Goal: Check status: Check status

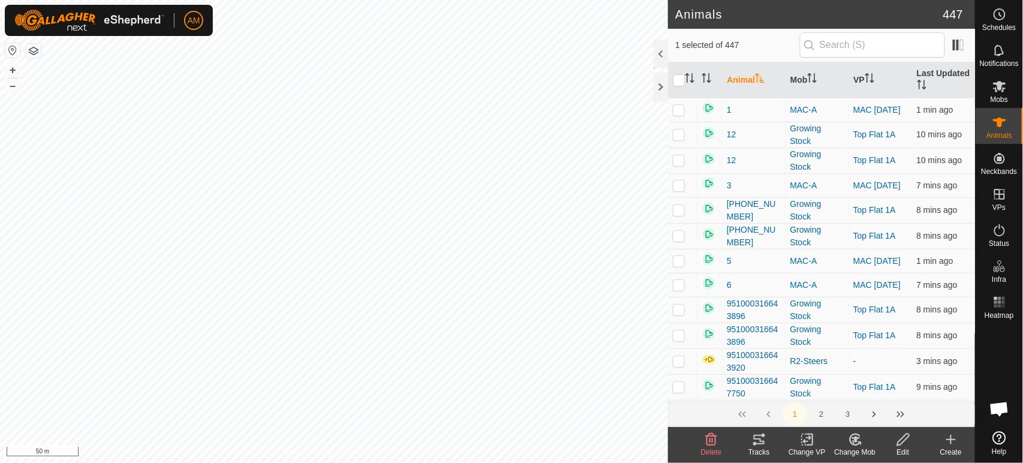
click at [760, 443] on icon at bounding box center [759, 440] width 11 height 10
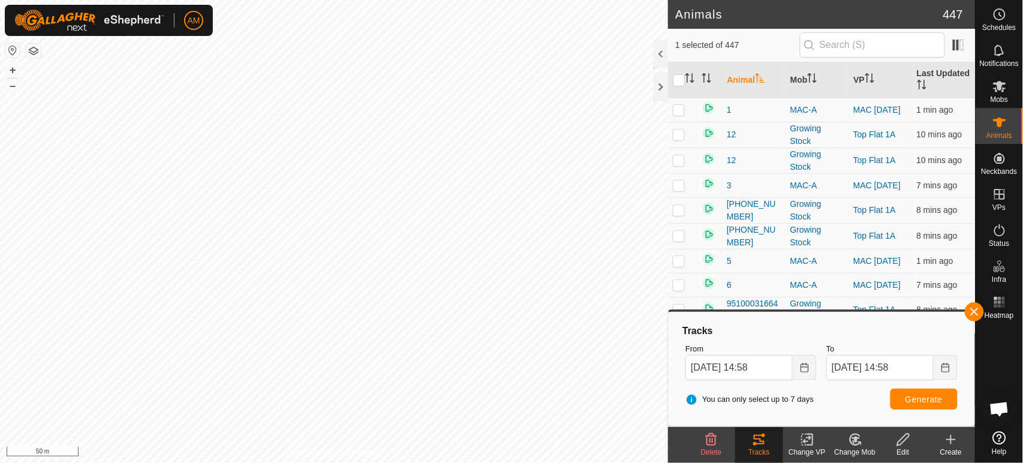
click at [797, 369] on button "Choose Date" at bounding box center [805, 367] width 24 height 25
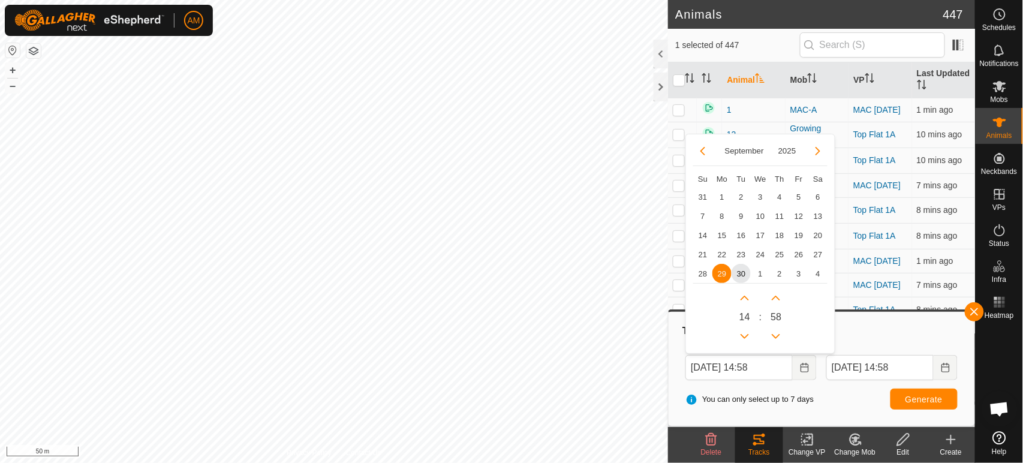
click at [743, 276] on span "30" at bounding box center [740, 273] width 19 height 19
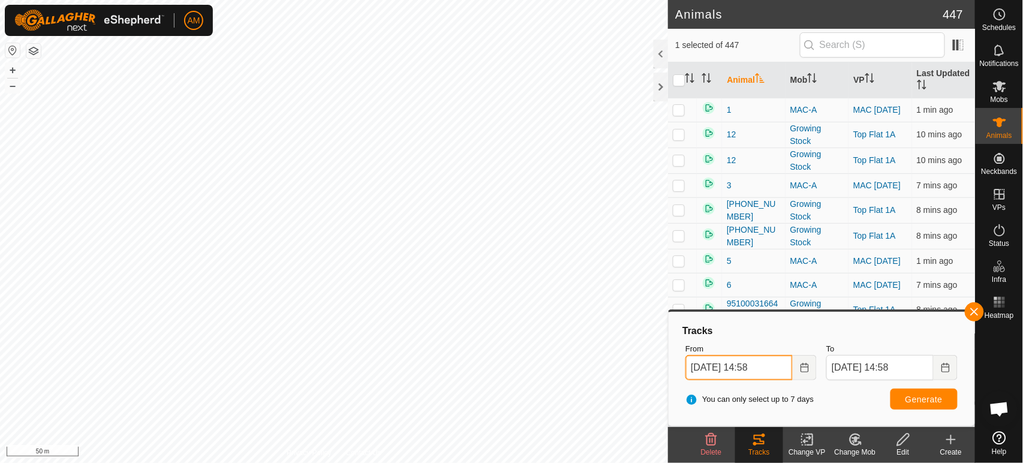
click at [768, 363] on input "[DATE] 14:58" at bounding box center [738, 367] width 107 height 25
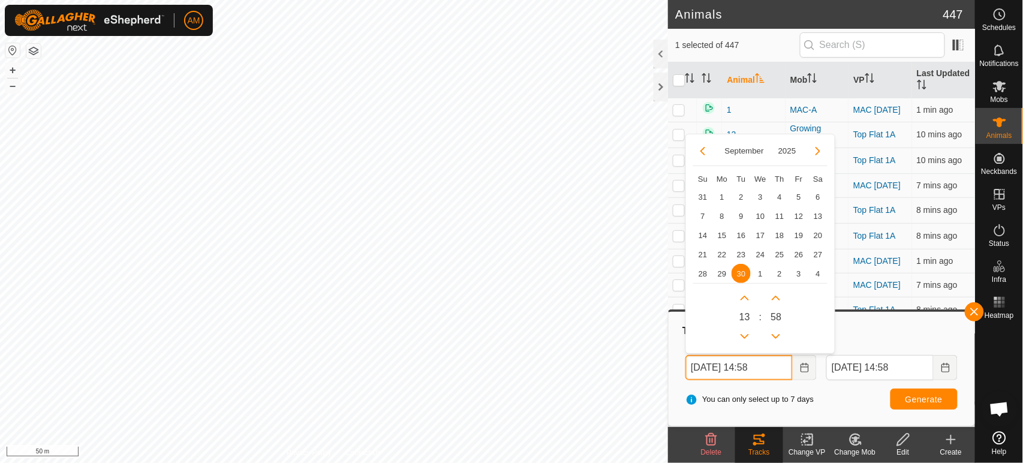
click at [749, 337] on button "Previous Hour" at bounding box center [744, 336] width 19 height 19
click at [749, 338] on span "Previous Hour" at bounding box center [749, 338] width 0 height 0
click at [749, 337] on button "Previous Hour" at bounding box center [744, 336] width 19 height 19
click at [749, 338] on span "Previous Hour" at bounding box center [749, 338] width 0 height 0
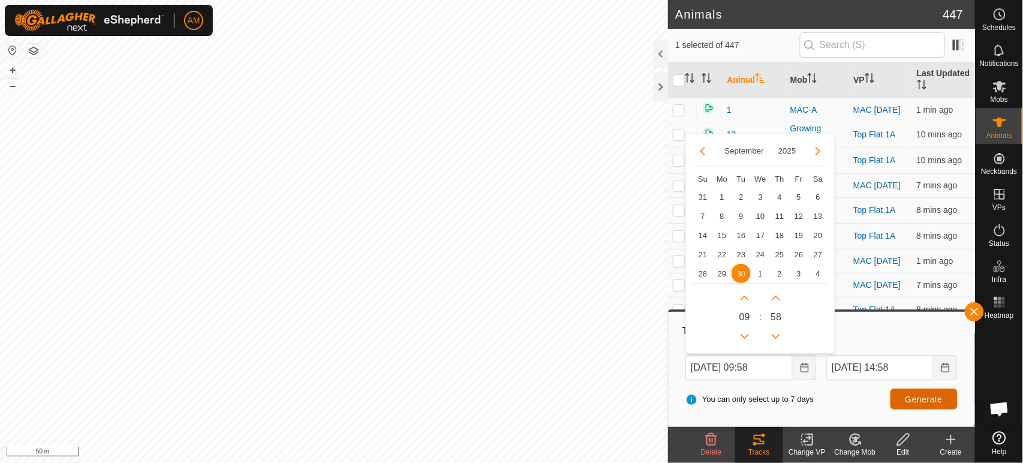
click at [918, 400] on span "Generate" at bounding box center [923, 399] width 37 height 10
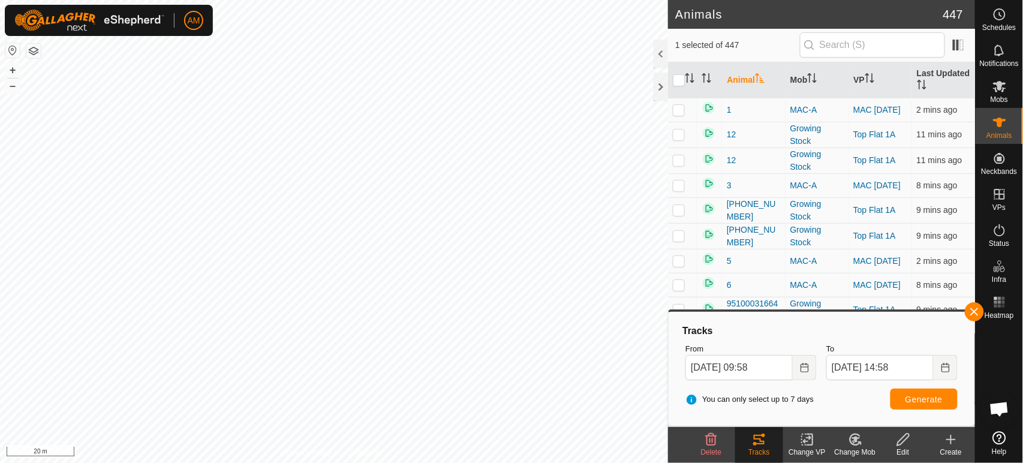
click at [805, 368] on icon "Choose Date" at bounding box center [805, 368] width 10 height 10
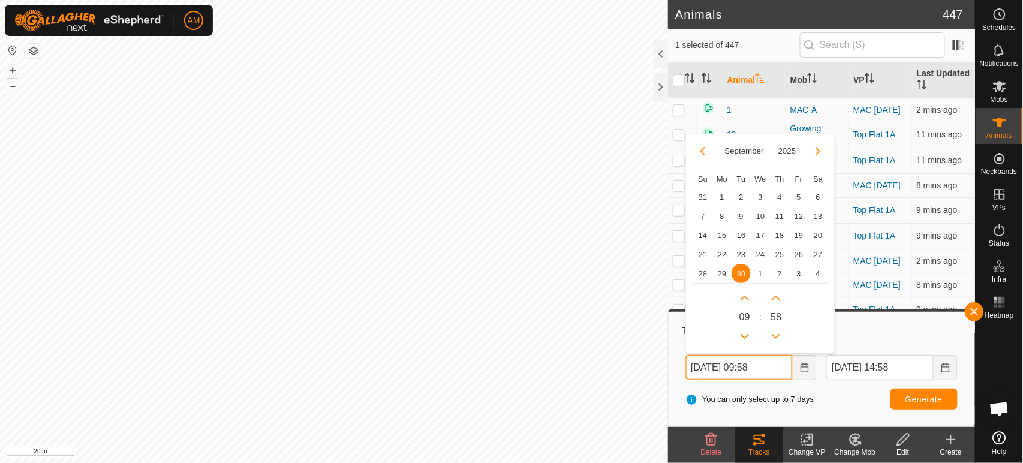
click at [748, 336] on button "Previous Hour" at bounding box center [744, 336] width 19 height 19
type input "[DATE] 07:58"
click at [908, 397] on span "Generate" at bounding box center [923, 399] width 37 height 10
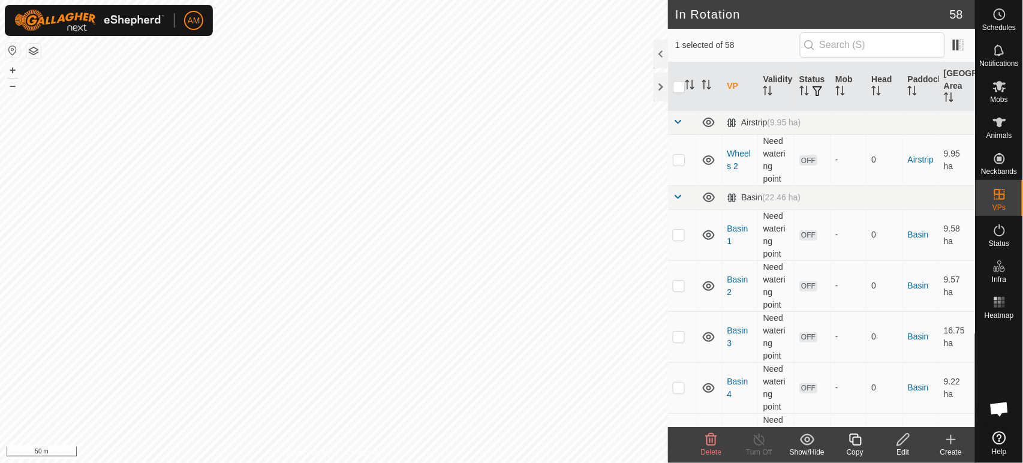
checkbox input "false"
checkbox input "true"
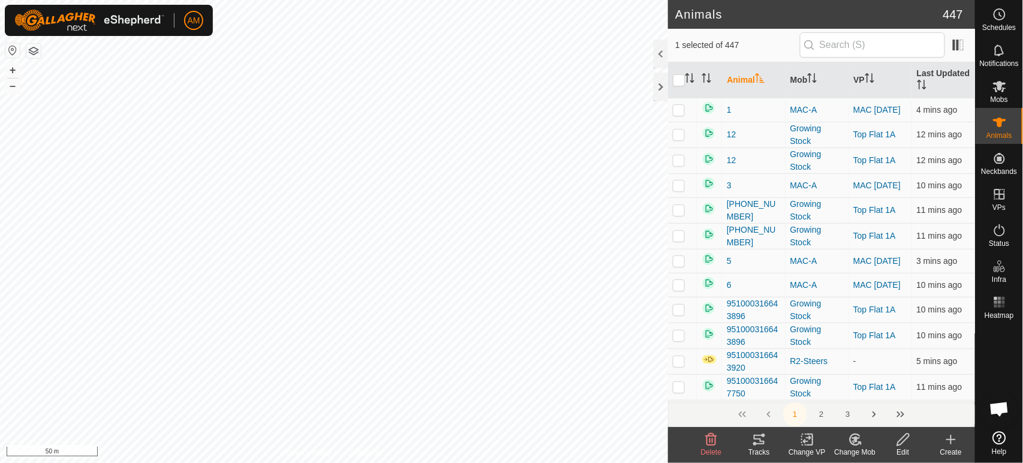
click at [750, 444] on tracks-svg-icon at bounding box center [759, 439] width 48 height 14
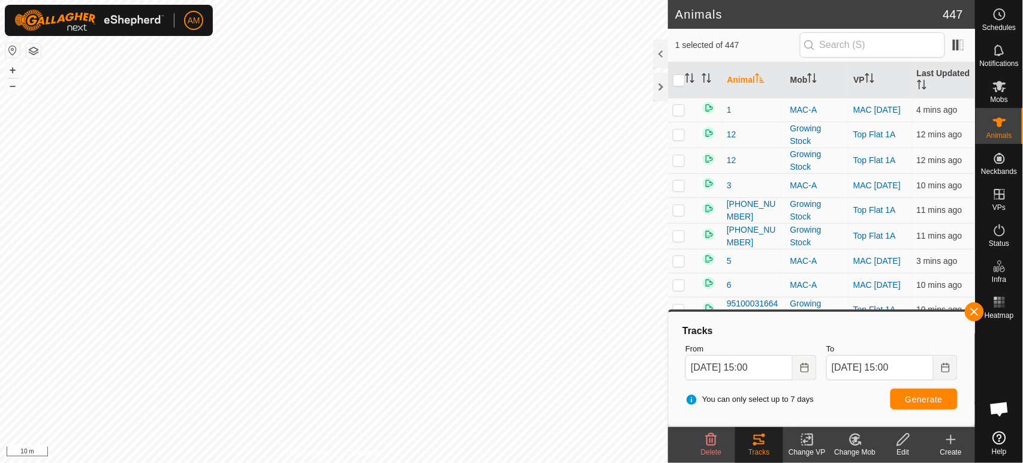
click at [947, 369] on icon "Choose Date" at bounding box center [946, 368] width 10 height 10
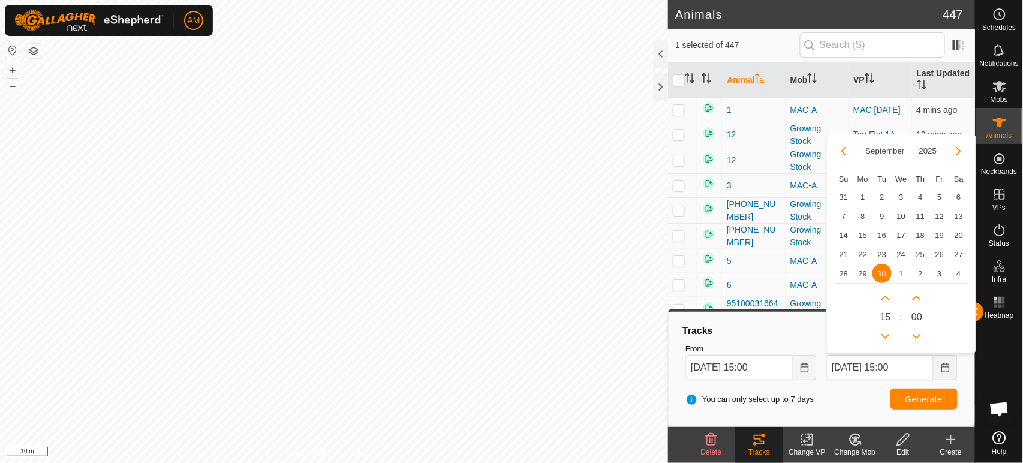
click at [860, 270] on span "29" at bounding box center [862, 273] width 19 height 19
type input "[DATE] 15:00"
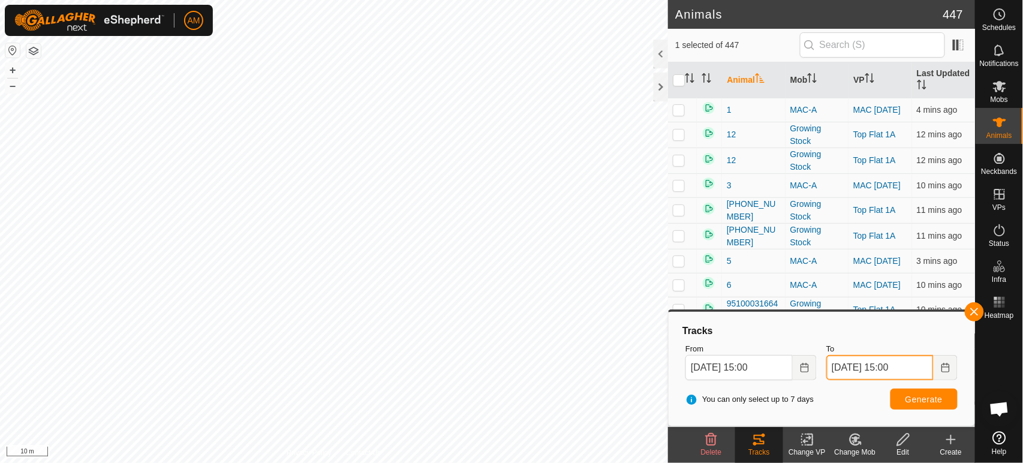
click at [923, 369] on input "[DATE] 15:00" at bounding box center [879, 367] width 107 height 25
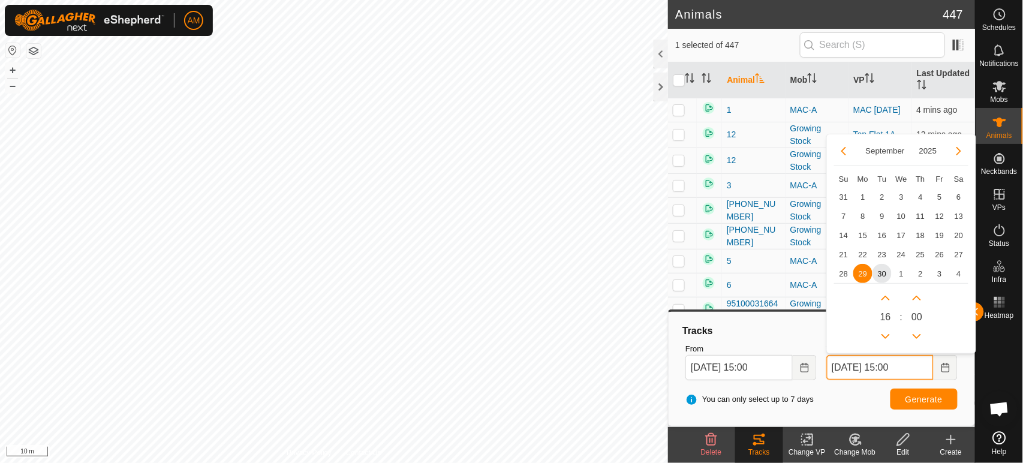
click at [882, 299] on button "Next Hour" at bounding box center [885, 297] width 19 height 19
click at [882, 300] on span "Next Hour" at bounding box center [882, 300] width 0 height 0
click at [882, 299] on button "Next Hour" at bounding box center [885, 297] width 19 height 19
type input "[DATE] 18:00"
click at [933, 391] on button "Generate" at bounding box center [923, 398] width 67 height 21
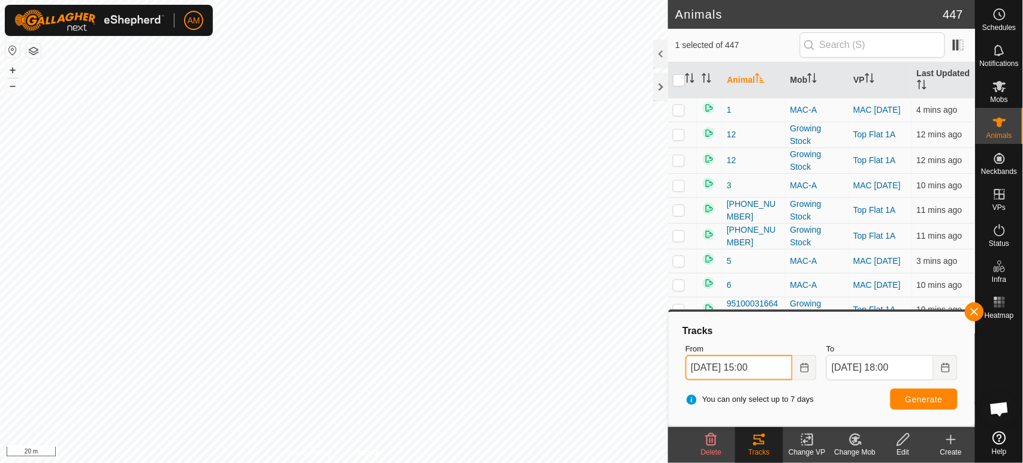
click at [761, 369] on input "[DATE] 15:00" at bounding box center [738, 367] width 107 height 25
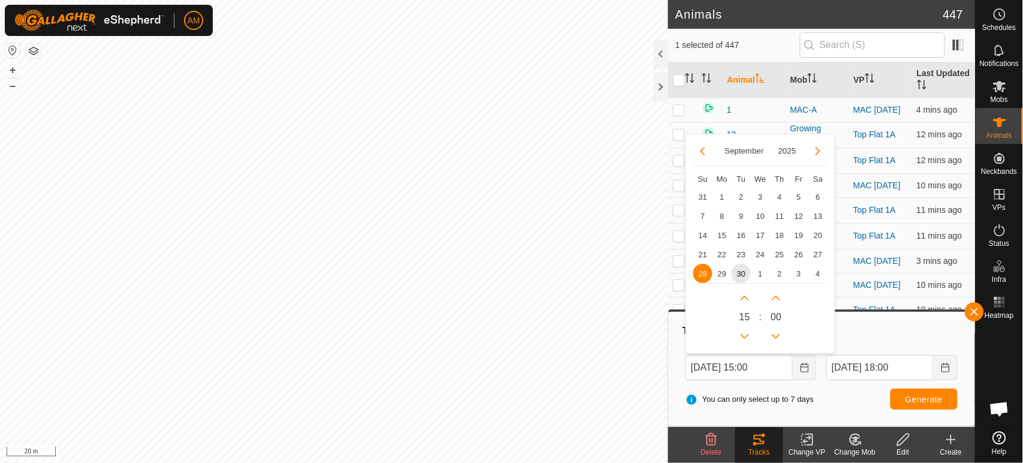
click at [725, 275] on span "29" at bounding box center [721, 273] width 19 height 19
type input "[DATE] 15:00"
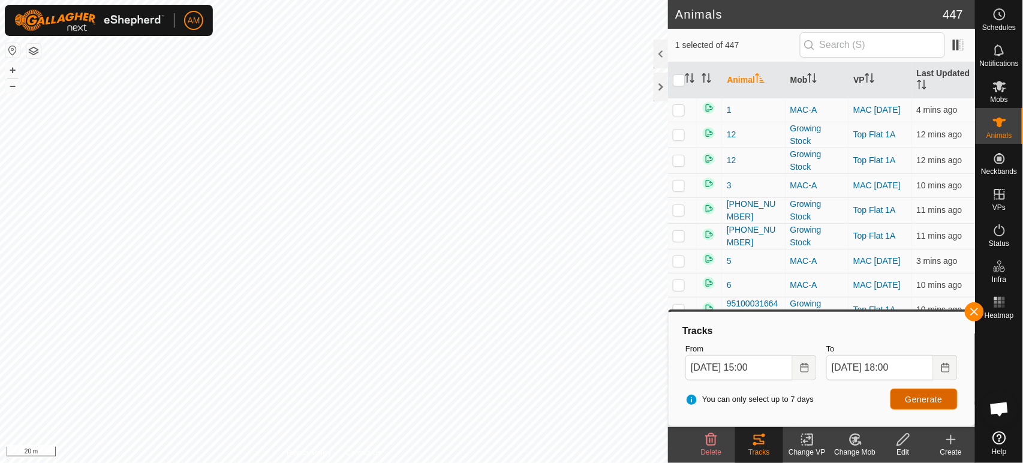
click at [922, 398] on span "Generate" at bounding box center [923, 399] width 37 height 10
